Goal: Information Seeking & Learning: Learn about a topic

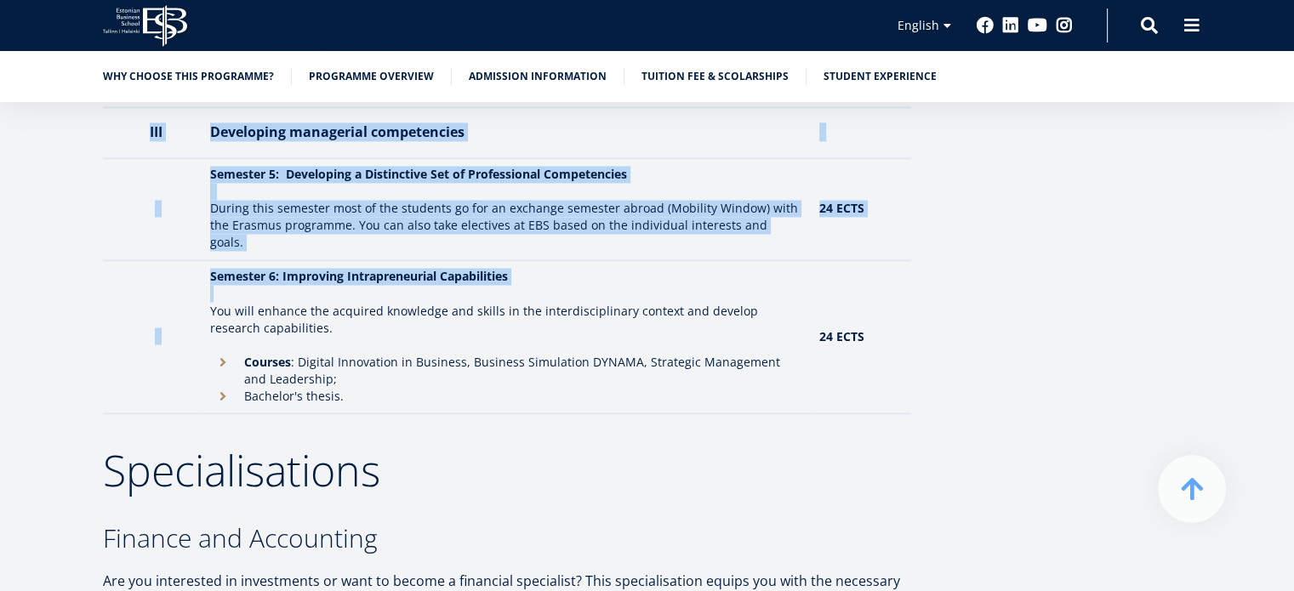
scroll to position [2892, 0]
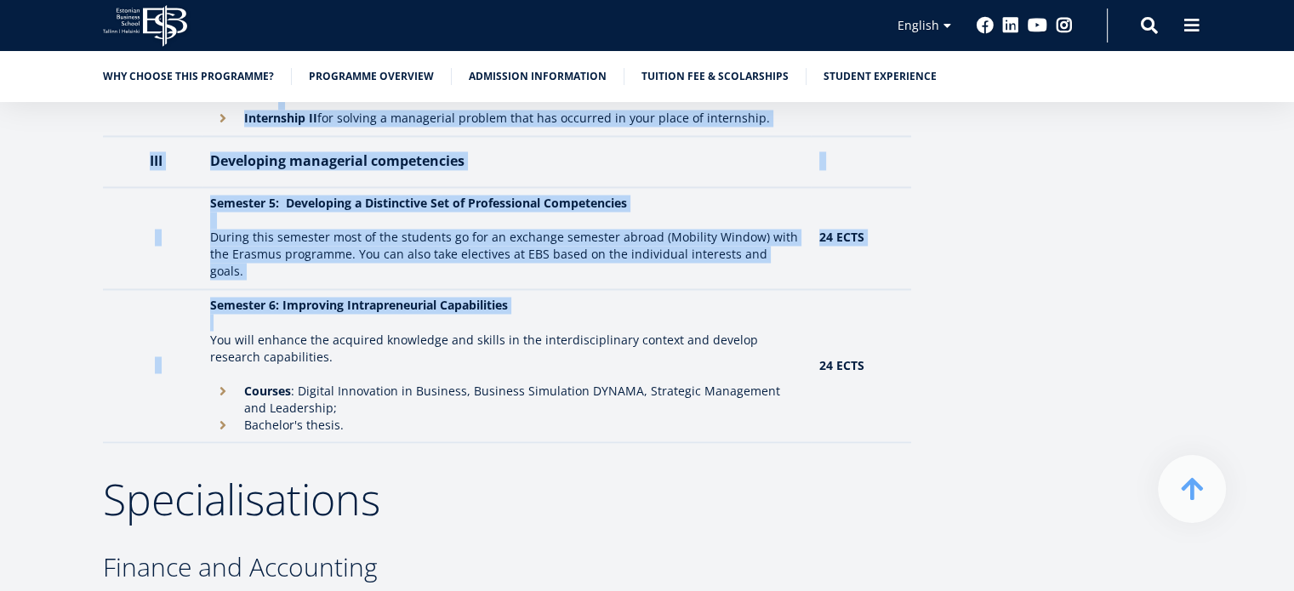
drag, startPoint x: 114, startPoint y: 231, endPoint x: 387, endPoint y: 380, distance: 310.9
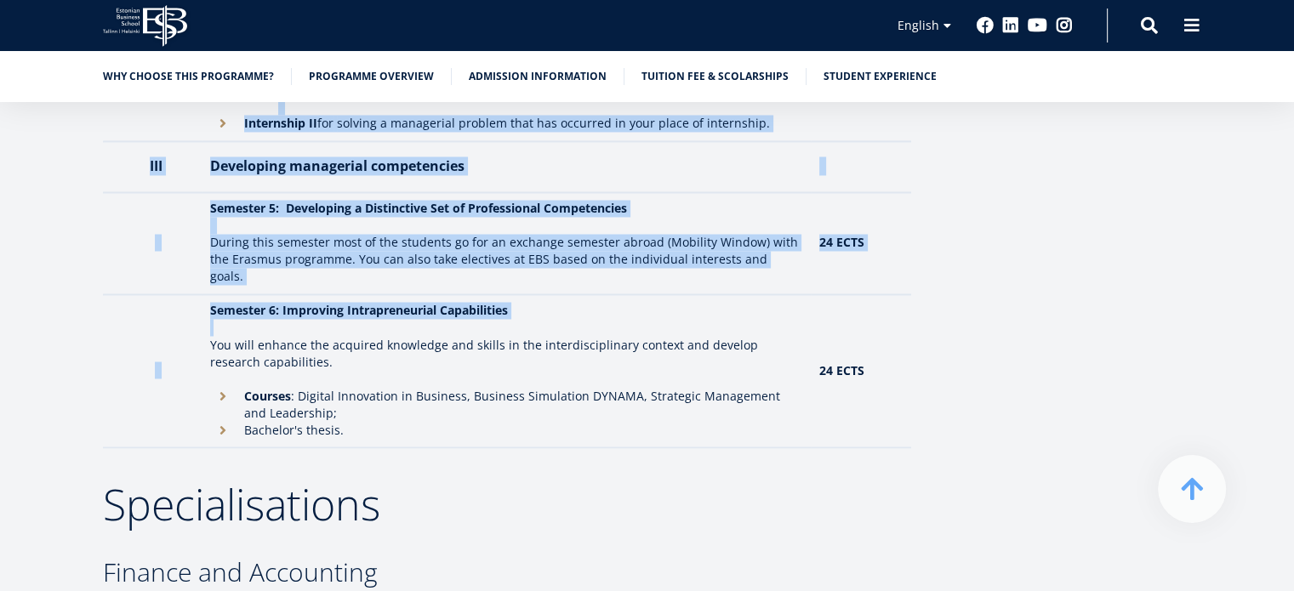
scroll to position [2722, 0]
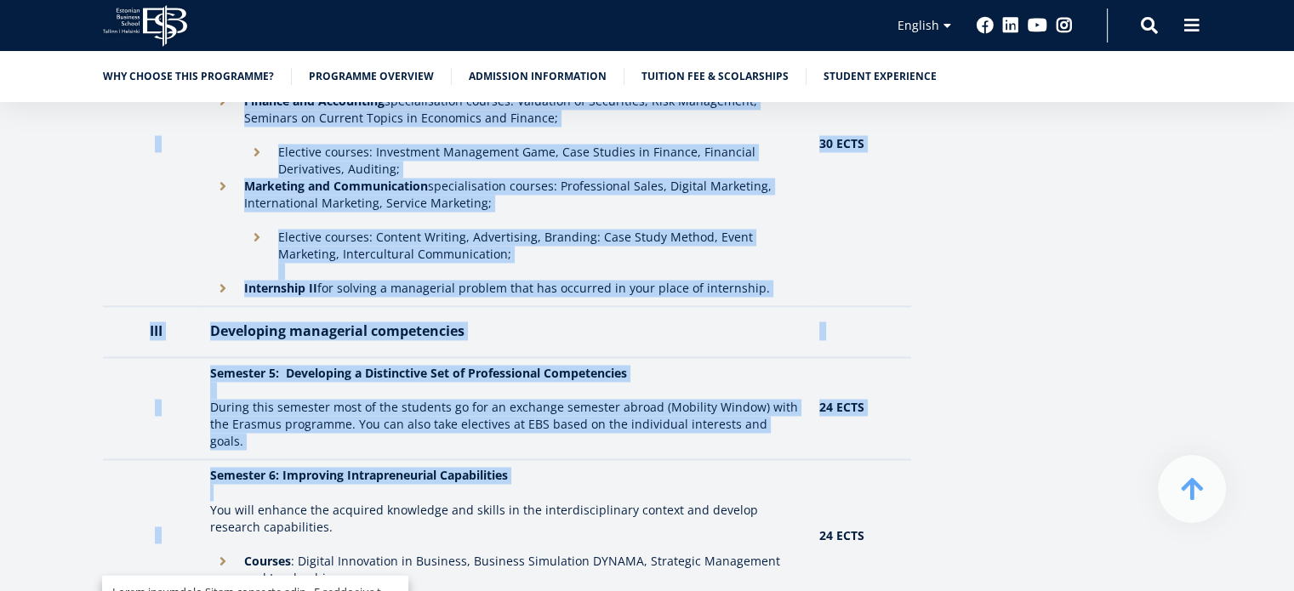
copy div "Programme overview Study year overview I Preparing myself for a business career…"
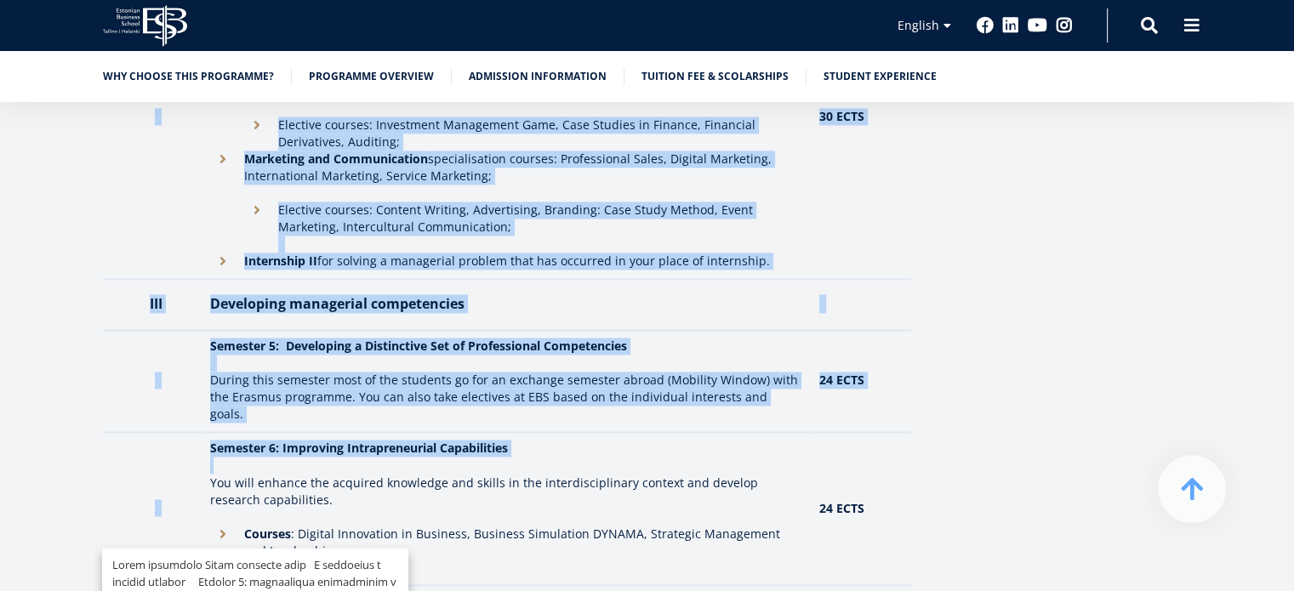
scroll to position [3062, 0]
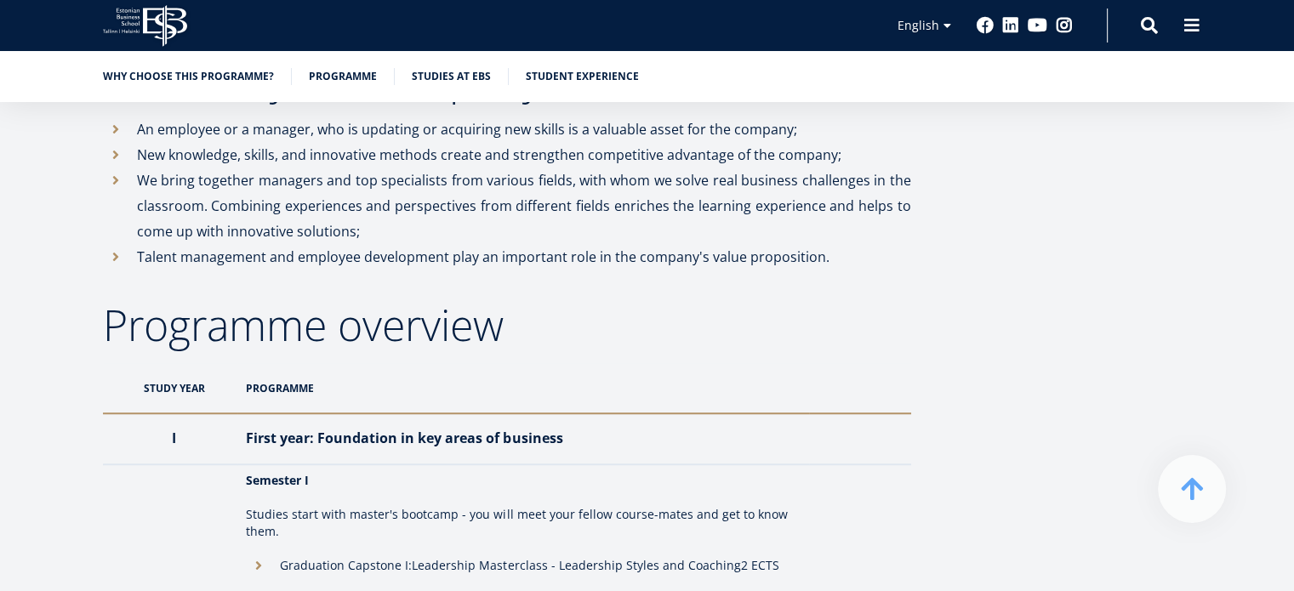
scroll to position [1446, 0]
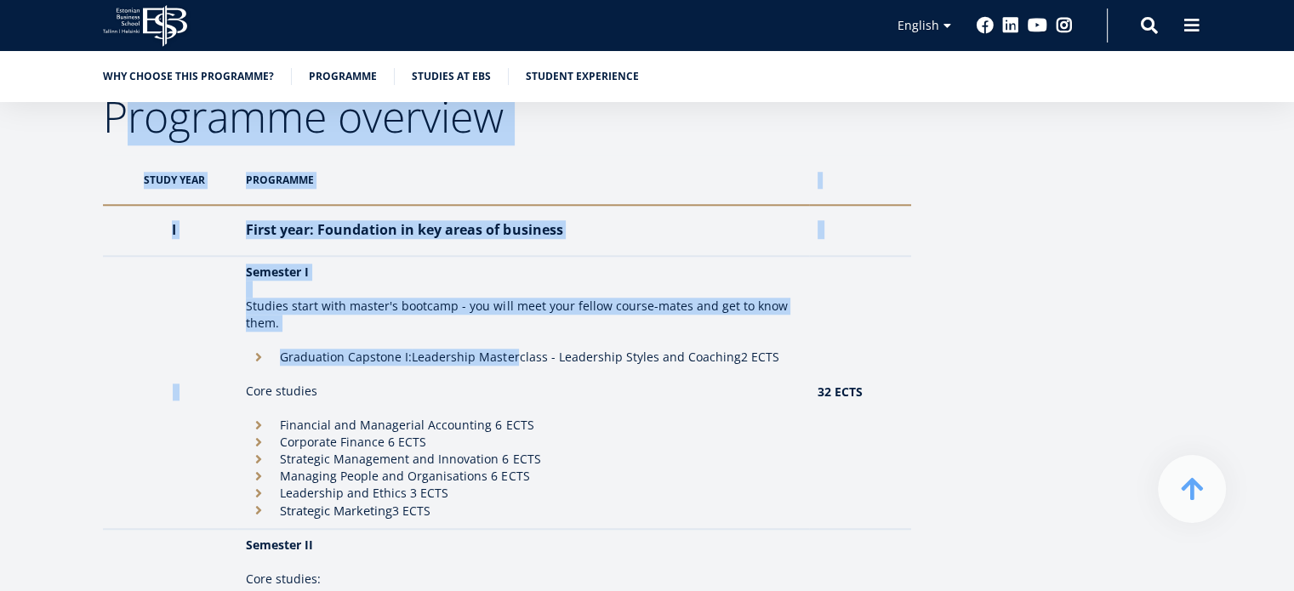
drag, startPoint x: 255, startPoint y: 164, endPoint x: 506, endPoint y: 235, distance: 260.6
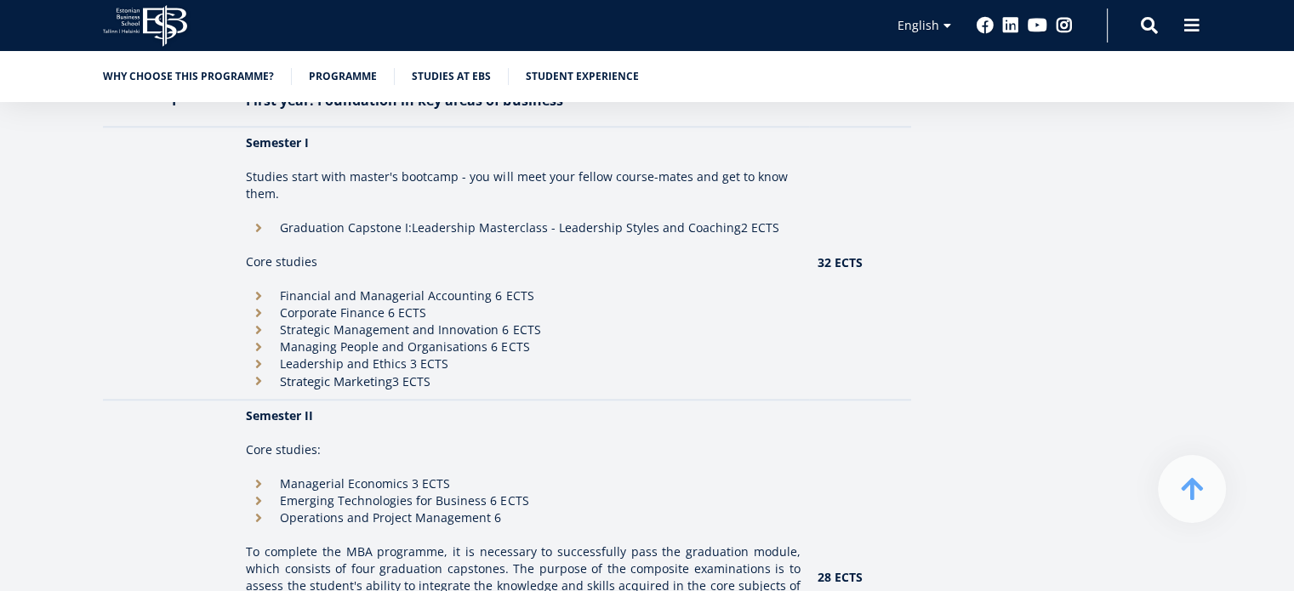
drag, startPoint x: 516, startPoint y: 287, endPoint x: 506, endPoint y: 287, distance: 10.2
click at [514, 287] on li "Financial and Managerial Accounting 6 ECTS" at bounding box center [523, 295] width 554 height 17
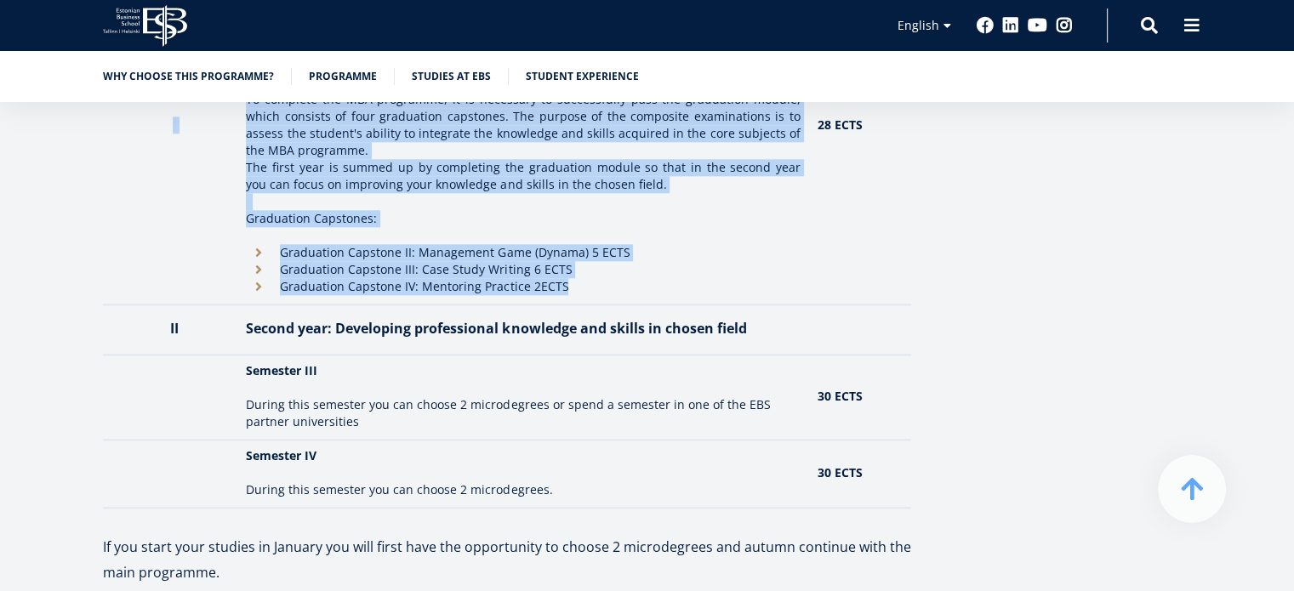
scroll to position [2211, 0]
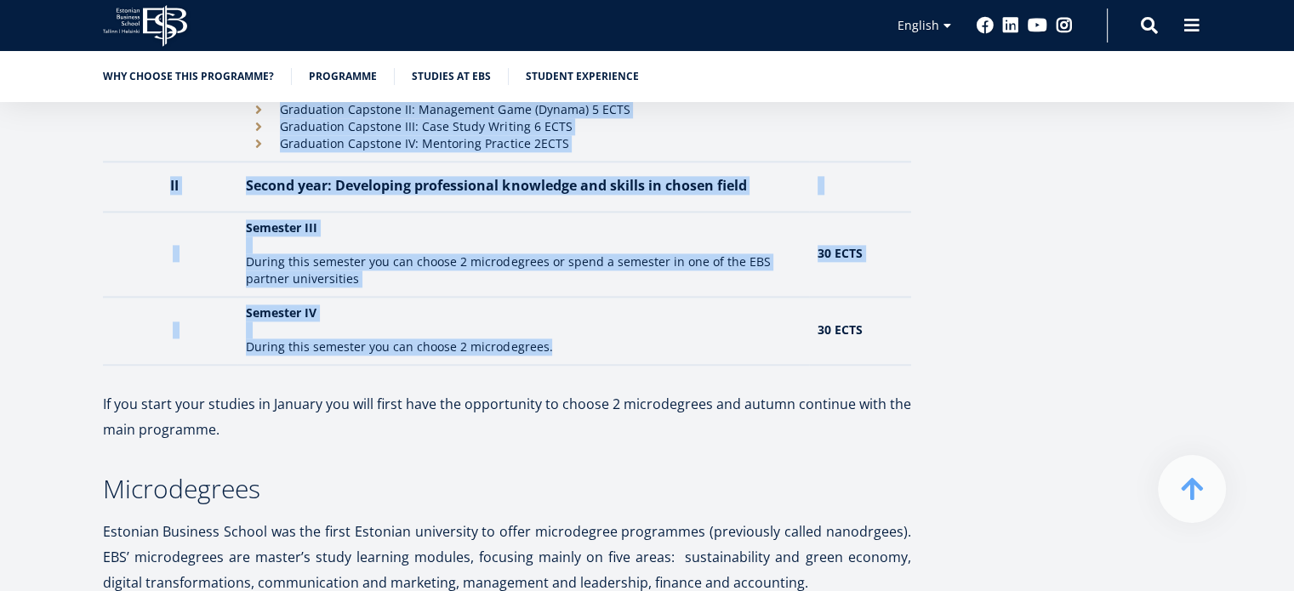
drag, startPoint x: 236, startPoint y: 256, endPoint x: 632, endPoint y: 345, distance: 406.3
click at [632, 345] on div "Overview Our innovative Two-year MBA programme develops managers and leaders wh…" at bounding box center [647, 0] width 1225 height 3640
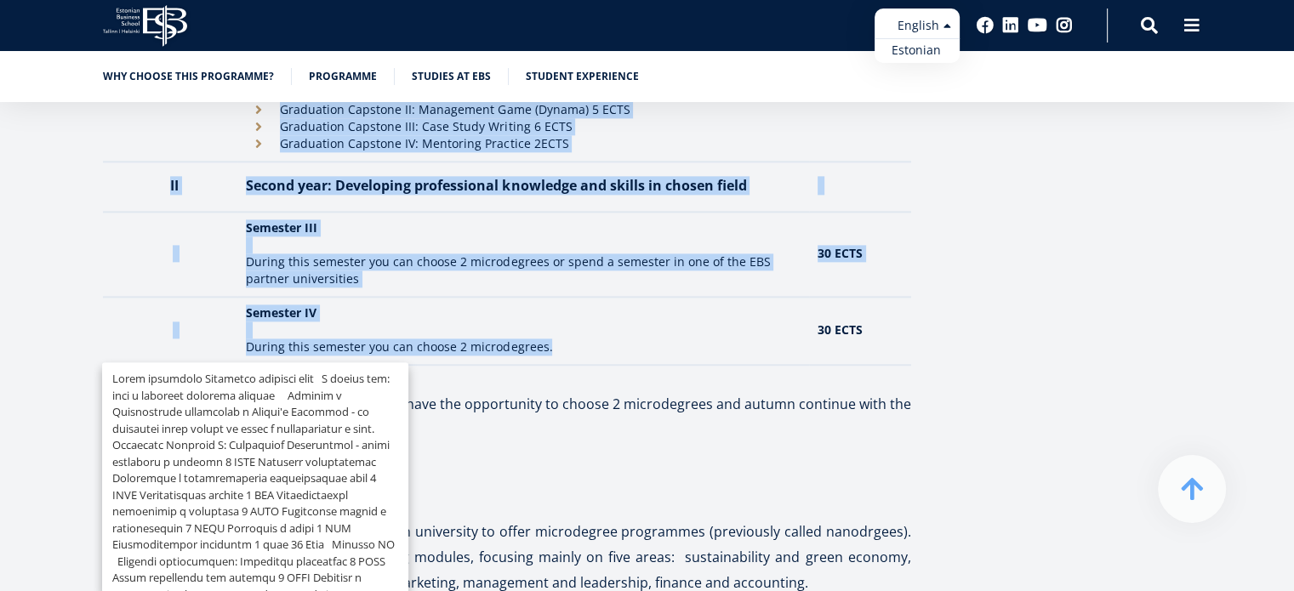
copy div "Loremipsu dolorsit Ametc adip Elitseddo E Tempo inci: Utlaboreet do mag aliqu e…"
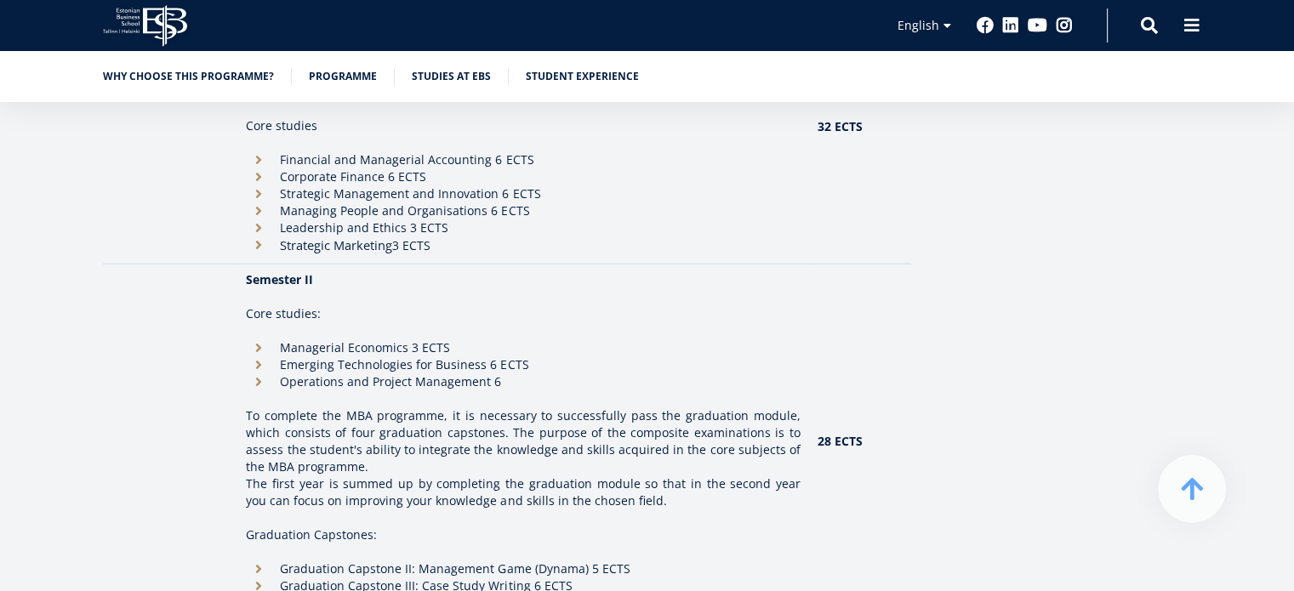
scroll to position [1616, 0]
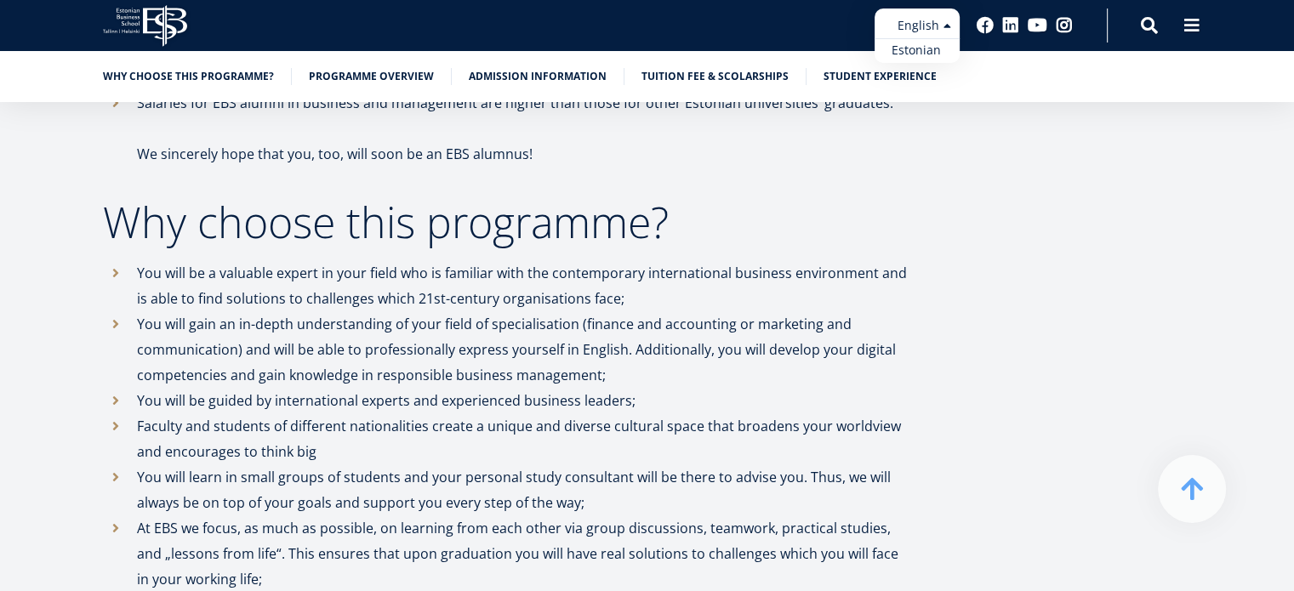
scroll to position [1106, 0]
